Goal: Information Seeking & Learning: Understand process/instructions

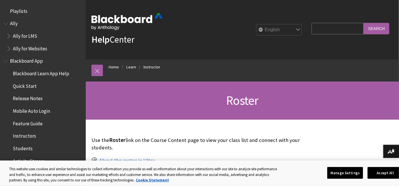
click at [320, 29] on input "Search Query" at bounding box center [337, 28] width 52 height 11
type input "add members"
click at [372, 27] on input "Search" at bounding box center [376, 28] width 26 height 11
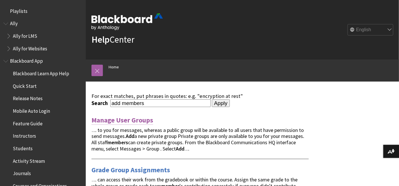
click at [127, 118] on link "Manage User Groups" at bounding box center [122, 119] width 62 height 9
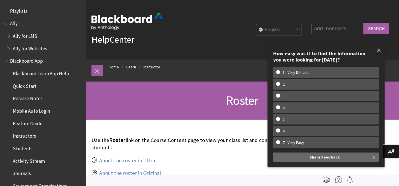
click at [380, 51] on span at bounding box center [379, 50] width 12 height 12
